Goal: Navigation & Orientation: Go to known website

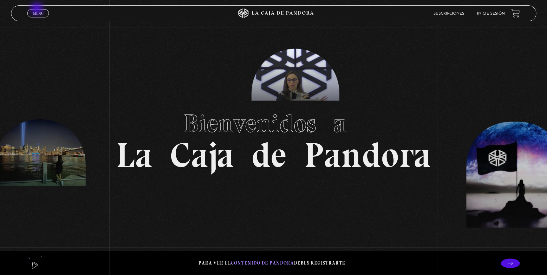
click at [37, 9] on link "Menu Cerrar" at bounding box center [38, 13] width 22 height 8
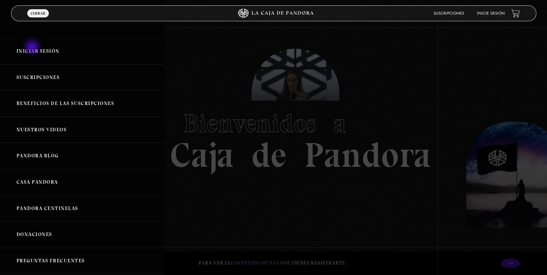
click at [33, 48] on link "Iniciar Sesión" at bounding box center [82, 51] width 164 height 26
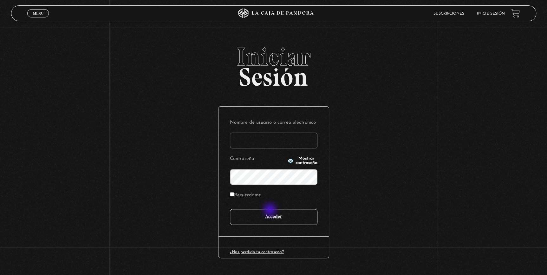
type input "[EMAIL_ADDRESS][DOMAIN_NAME]"
click at [269, 217] on input "Acceder" at bounding box center [274, 217] width 88 height 16
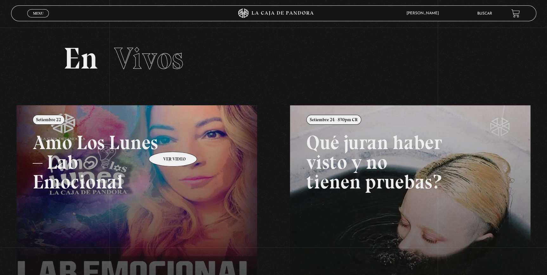
click at [165, 142] on link at bounding box center [289, 242] width 547 height 275
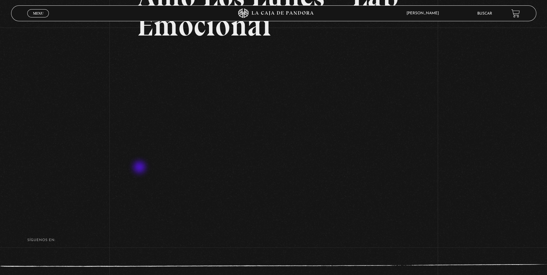
scroll to position [86, 0]
